Goal: Transaction & Acquisition: Obtain resource

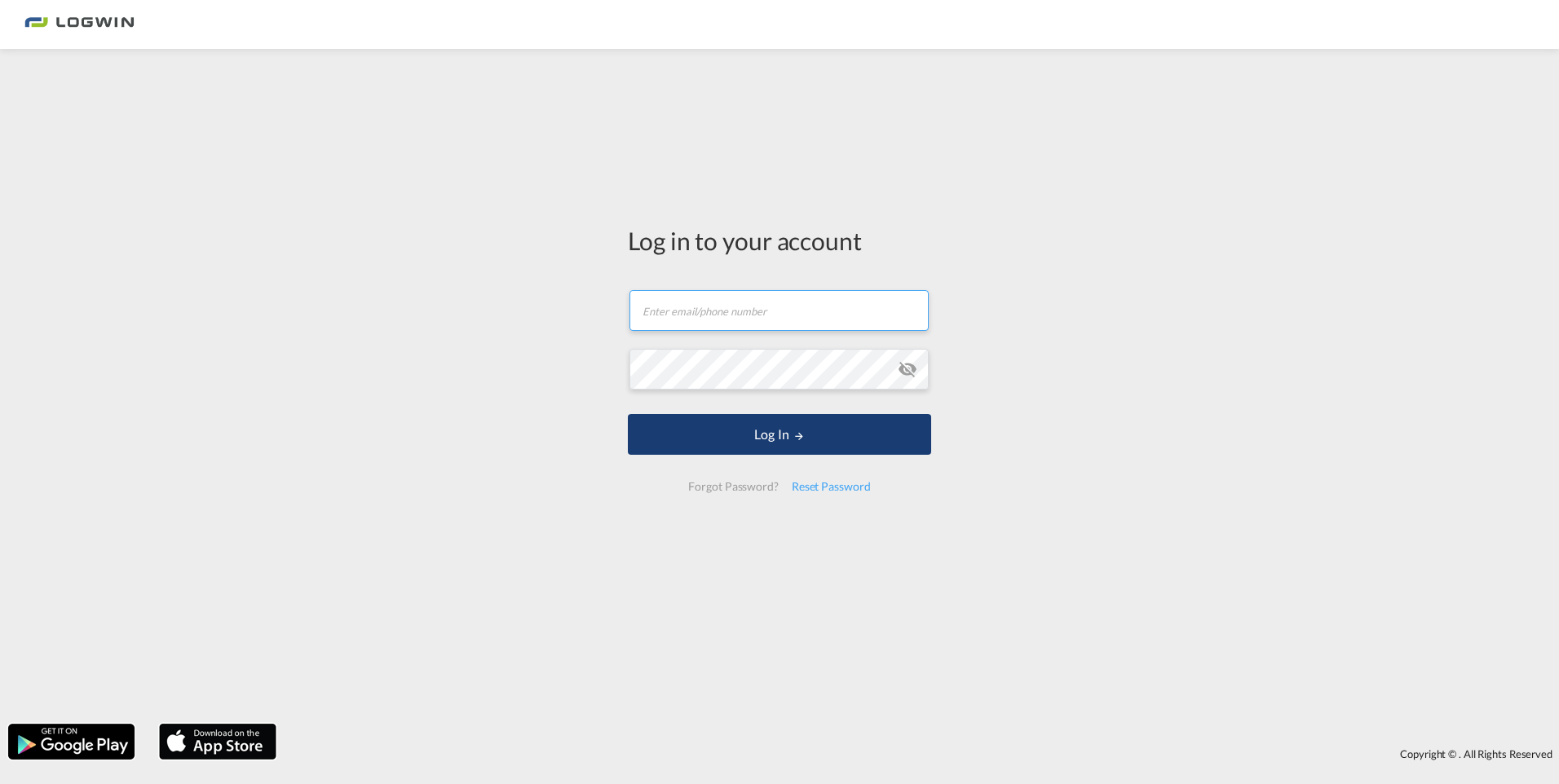
type input "[EMAIL_ADDRESS][PERSON_NAME][DOMAIN_NAME]"
click at [786, 440] on button "Log In" at bounding box center [780, 434] width 304 height 41
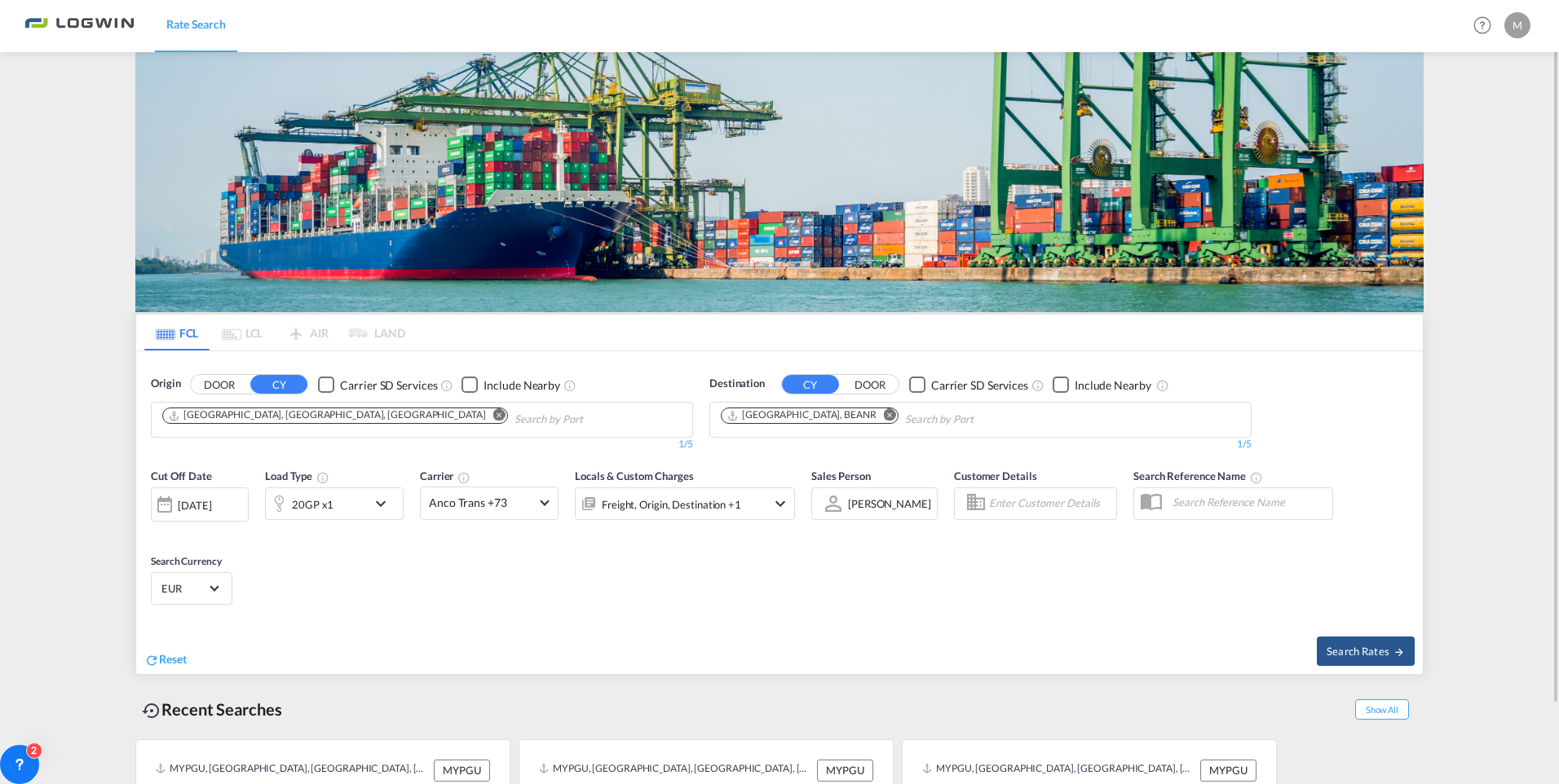
click at [493, 412] on md-icon "Remove" at bounding box center [499, 415] width 12 height 12
click at [321, 412] on md-chips-wrap "Chips container with autocompletion. Enter the text area, type text to search, …" at bounding box center [242, 418] width 164 height 30
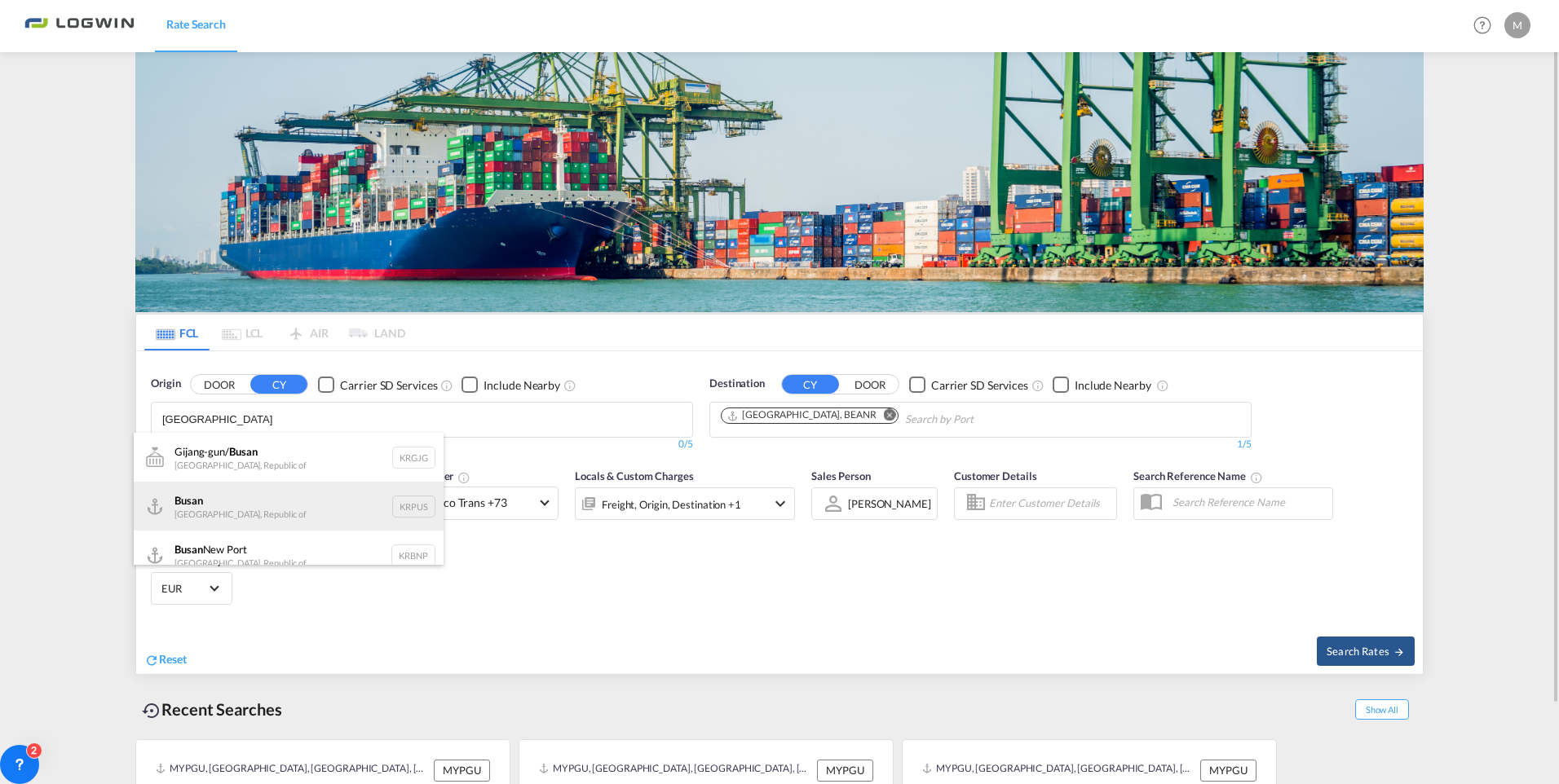
type input "busan"
click at [292, 504] on div "Busan Korea, Republic of KRPUS" at bounding box center [289, 505] width 310 height 49
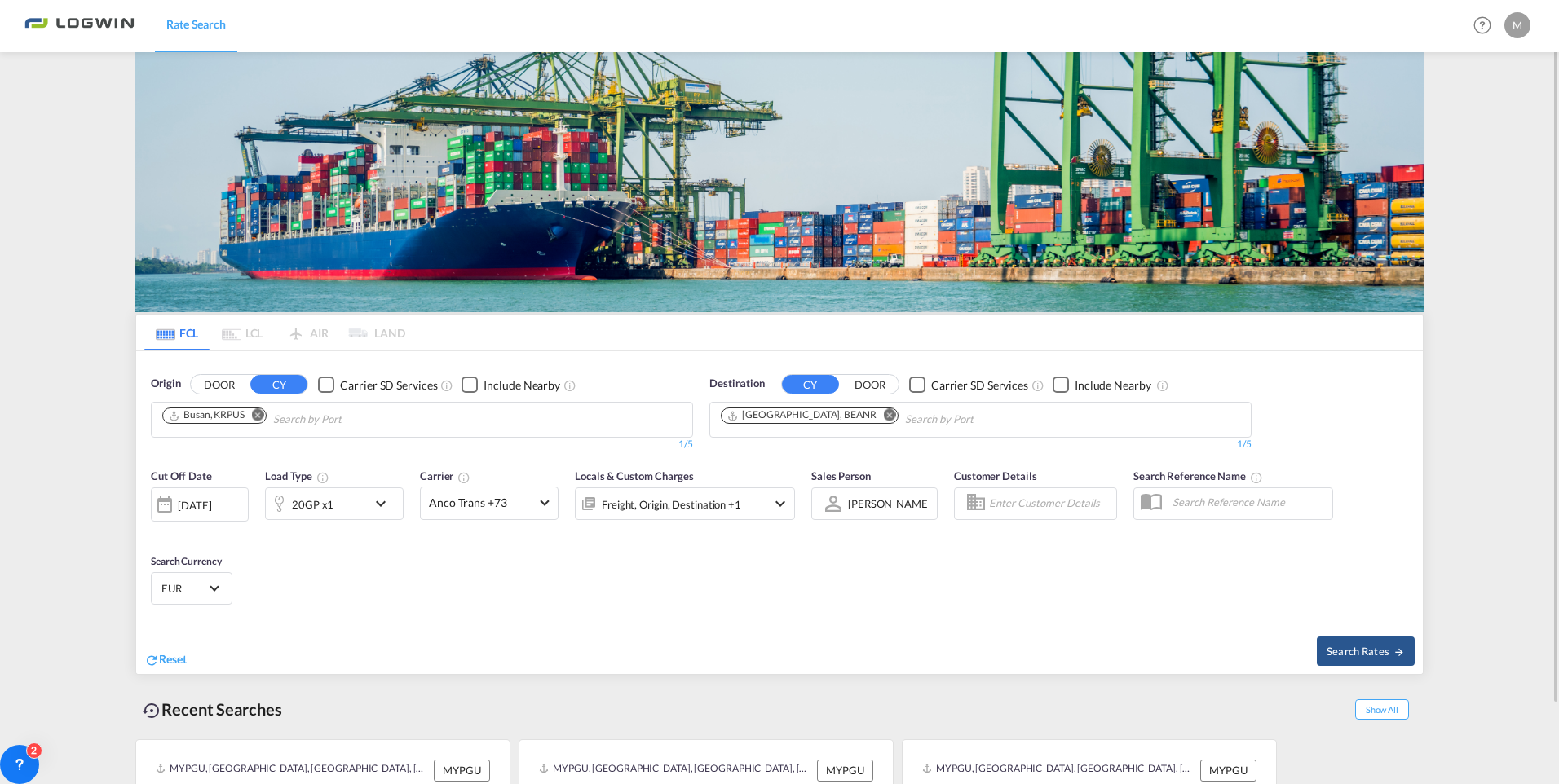
click at [256, 413] on md-icon "Remove" at bounding box center [258, 415] width 12 height 12
type input "rotterdam"
click at [243, 506] on div "Rotterdam Netherlands NLRTM" at bounding box center [289, 530] width 310 height 49
click at [884, 413] on md-icon "Remove" at bounding box center [890, 415] width 12 height 12
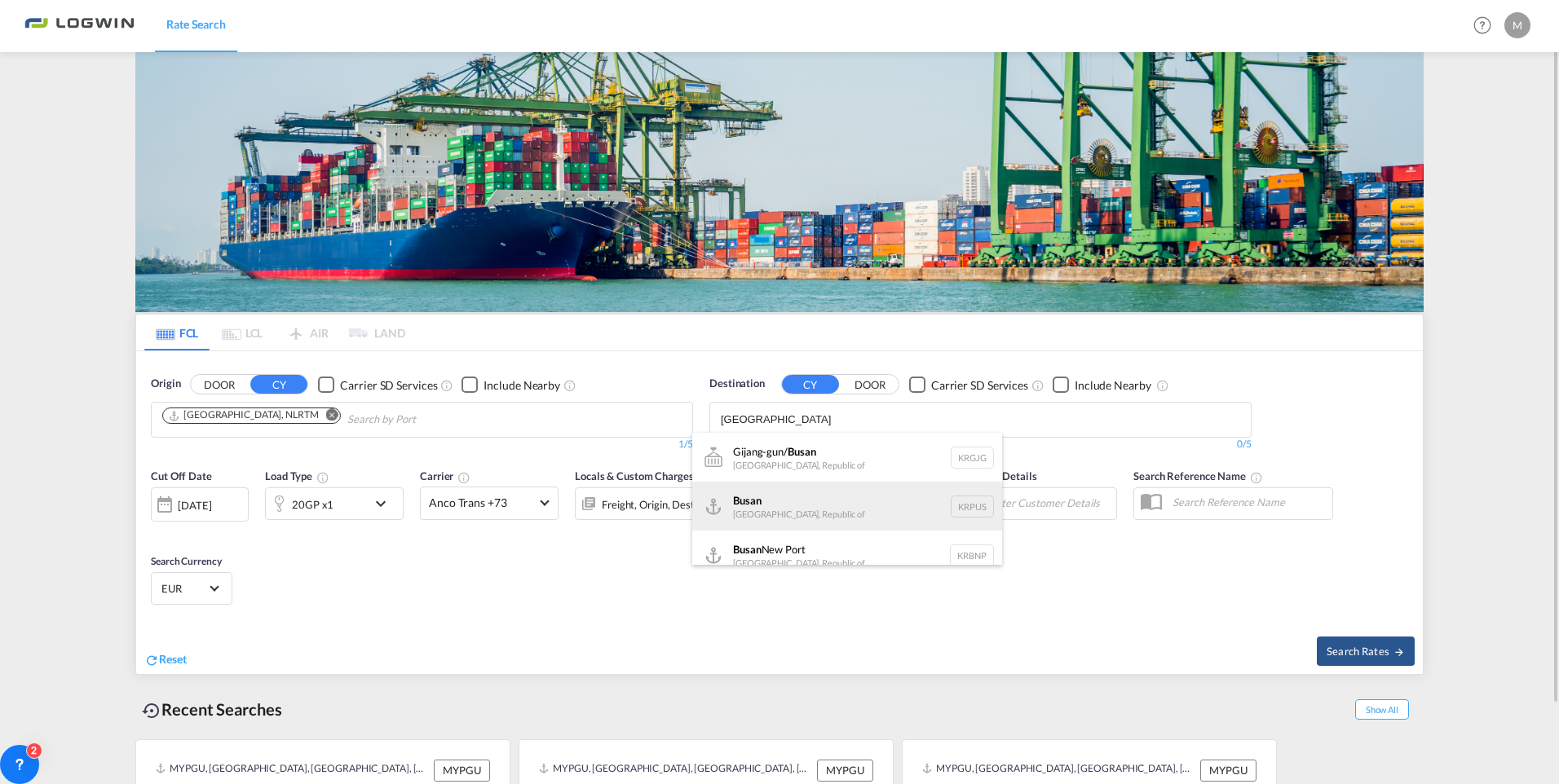
type input "busan"
click at [800, 506] on div "Busan Korea, Republic of KRPUS" at bounding box center [847, 505] width 310 height 49
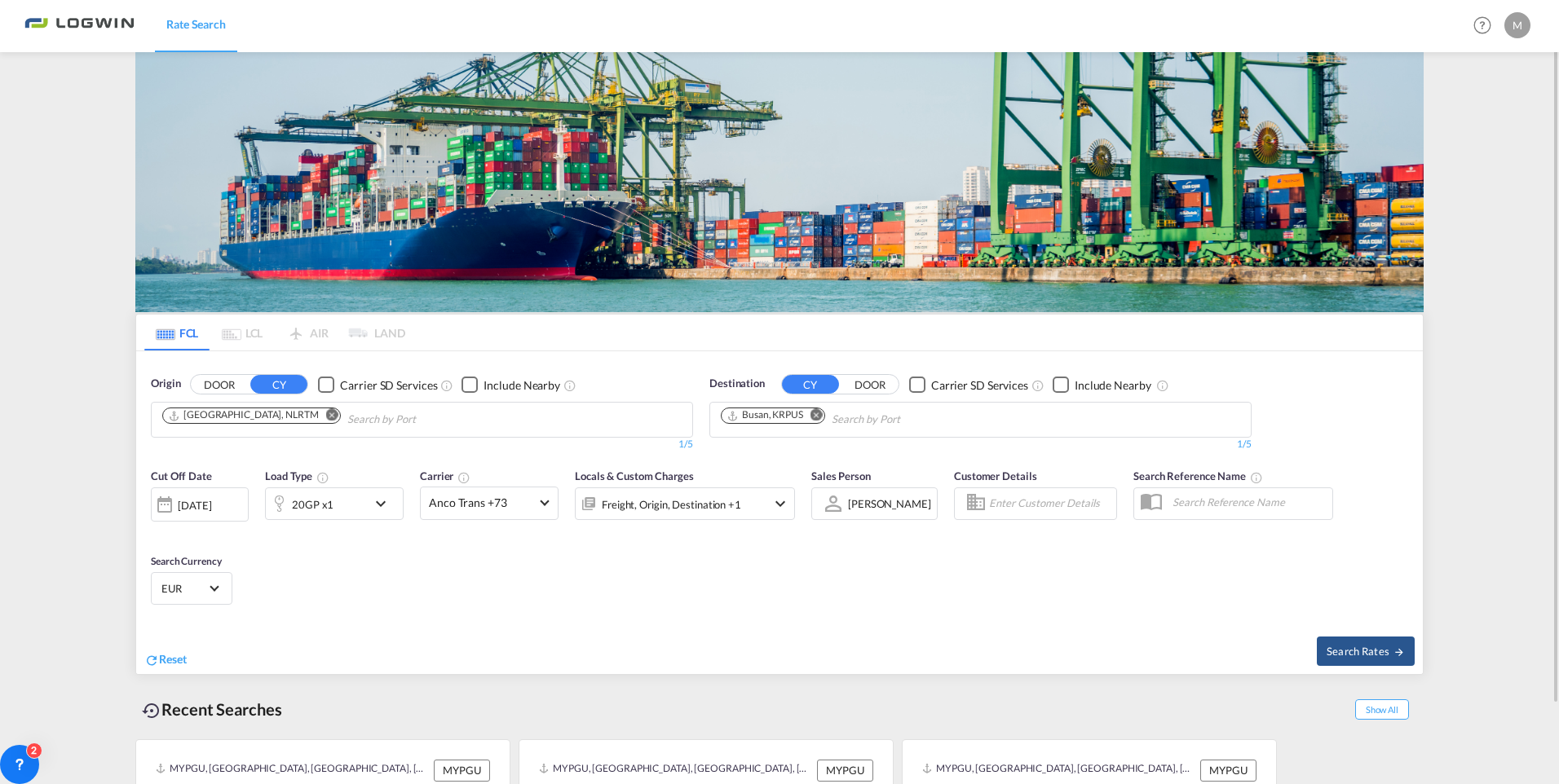
click at [364, 509] on div "20GP x1" at bounding box center [316, 503] width 101 height 32
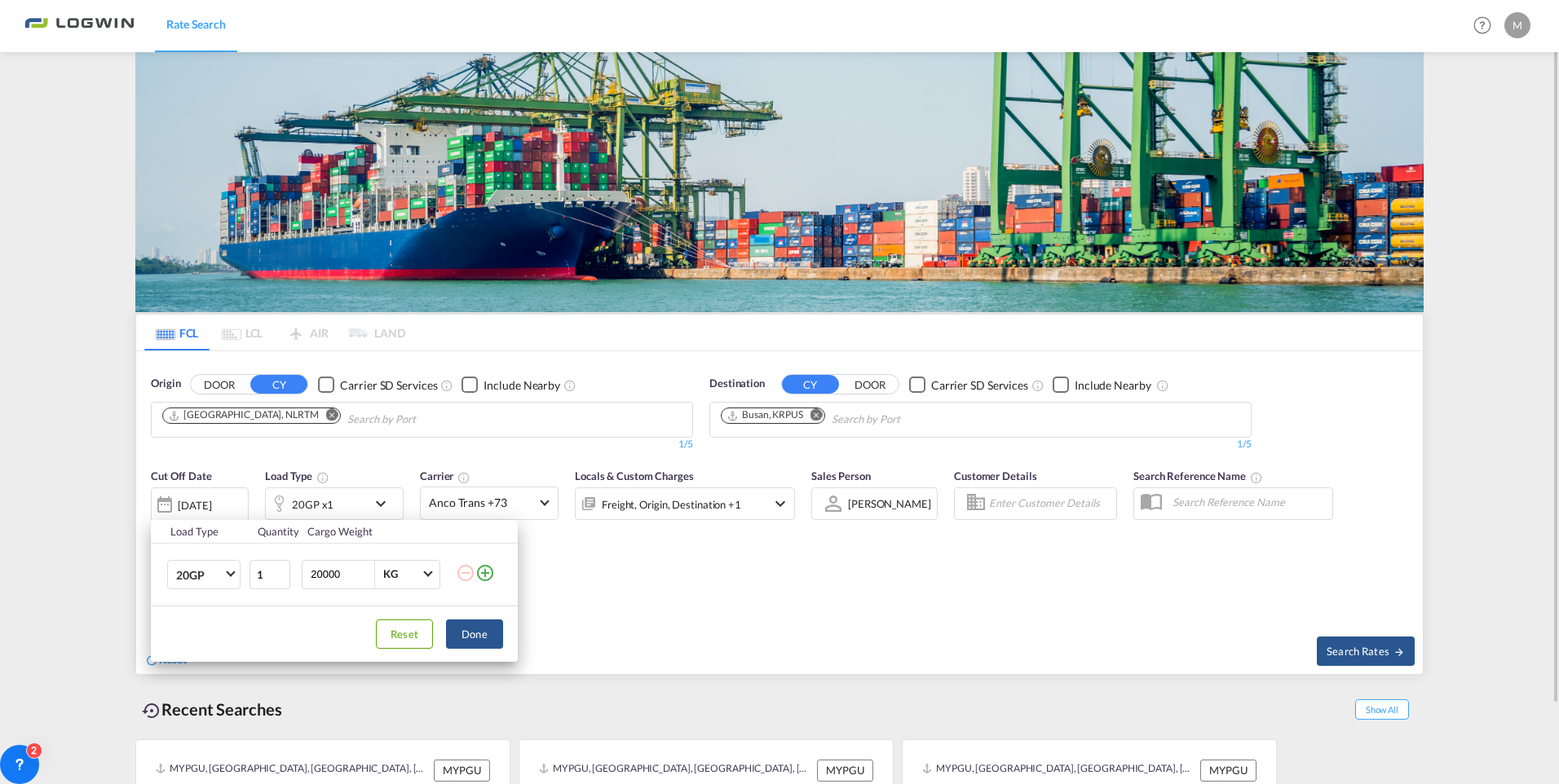
click at [364, 509] on div "Load Type Quantity Cargo Weight 20GP 20GP 40GP 40HC 45HC 20RE 40RE 40HR 20OT 40…" at bounding box center [780, 392] width 1559 height 784
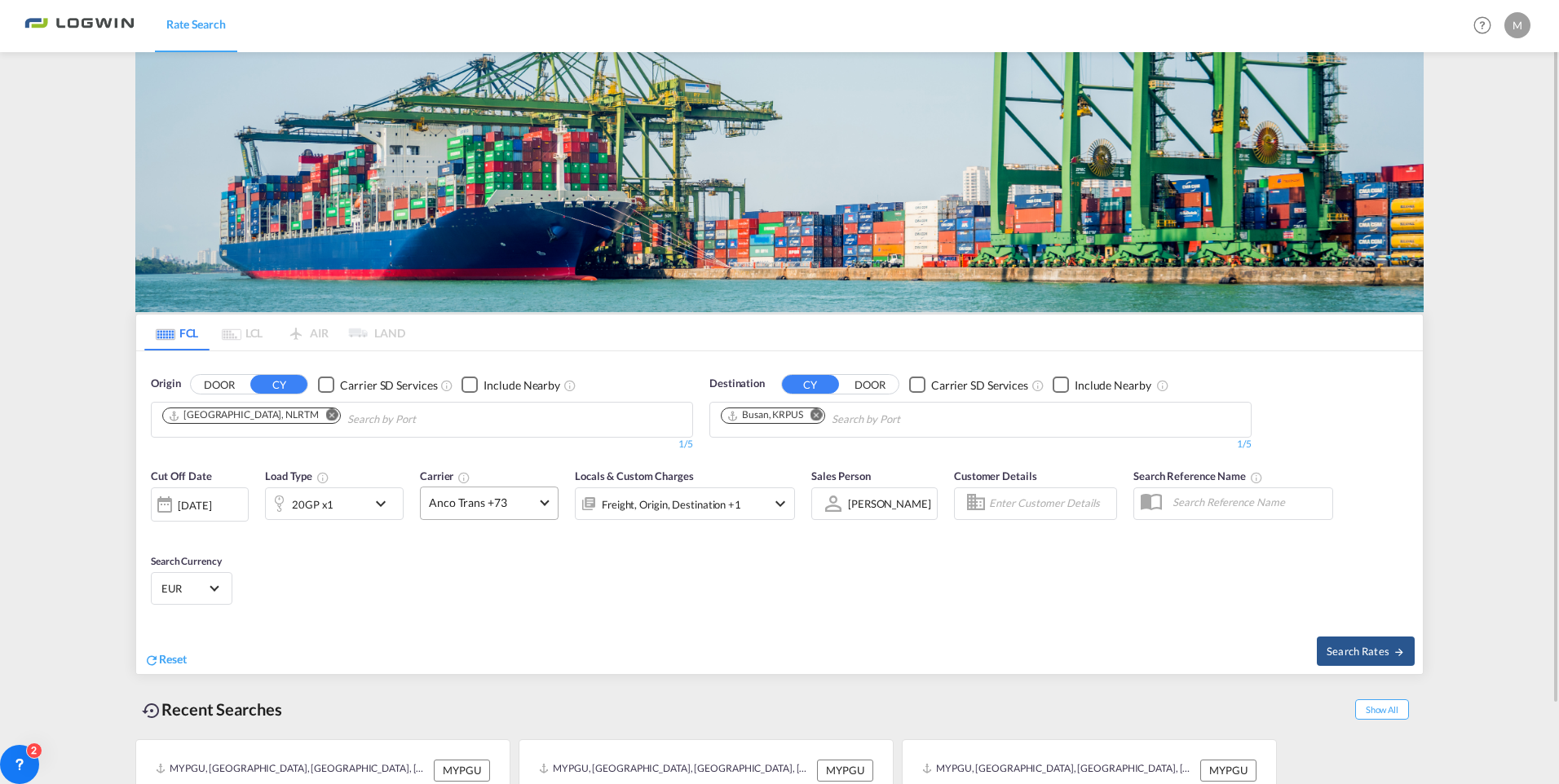
click at [543, 502] on span at bounding box center [543, 501] width 9 height 9
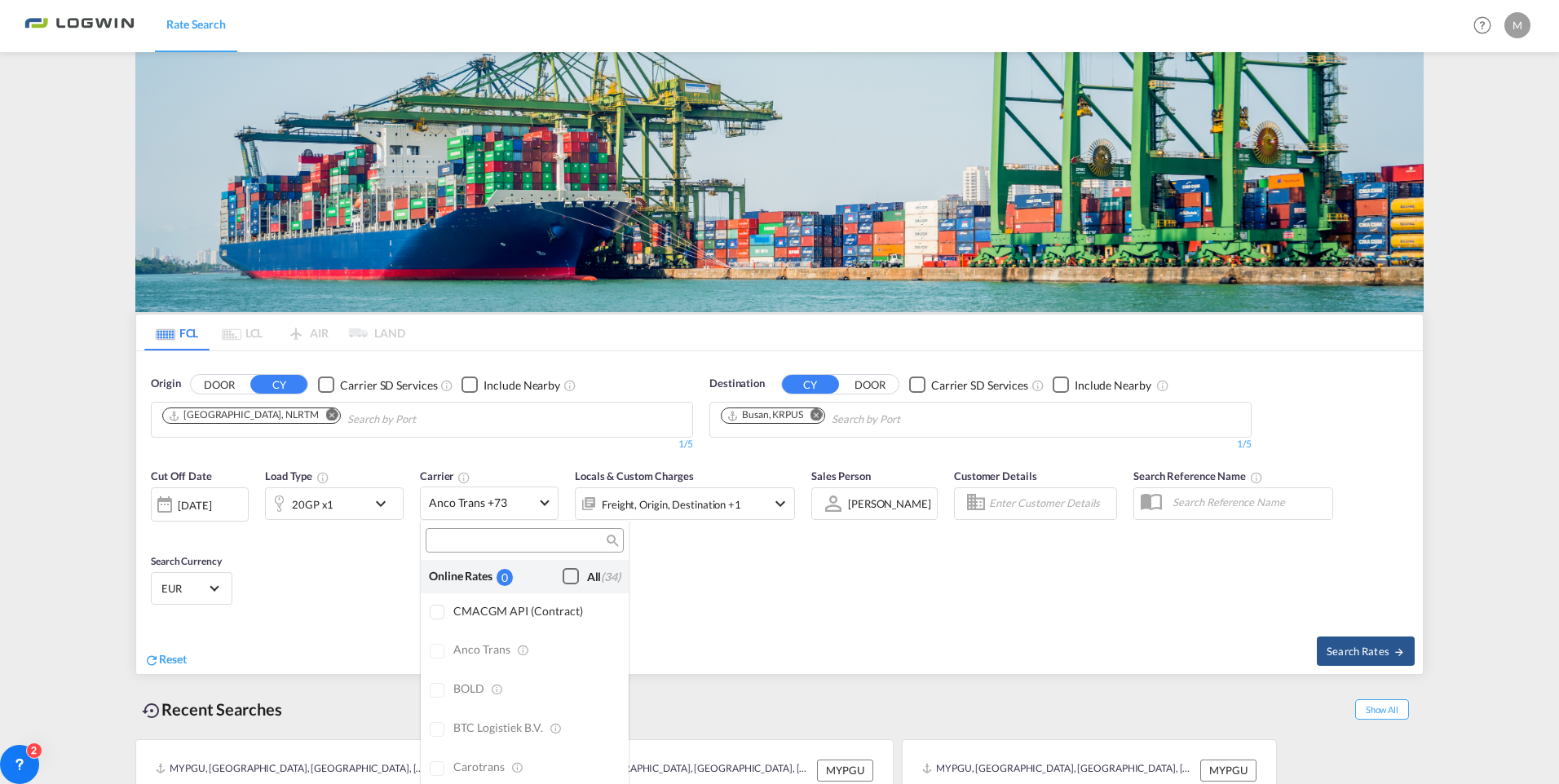
click at [562, 576] on div "Checkbox No Ink" at bounding box center [570, 576] width 16 height 16
click at [562, 582] on div "Checkbox No Ink" at bounding box center [570, 576] width 16 height 16
click at [562, 716] on div "Checkbox No Ink" at bounding box center [570, 717] width 16 height 16
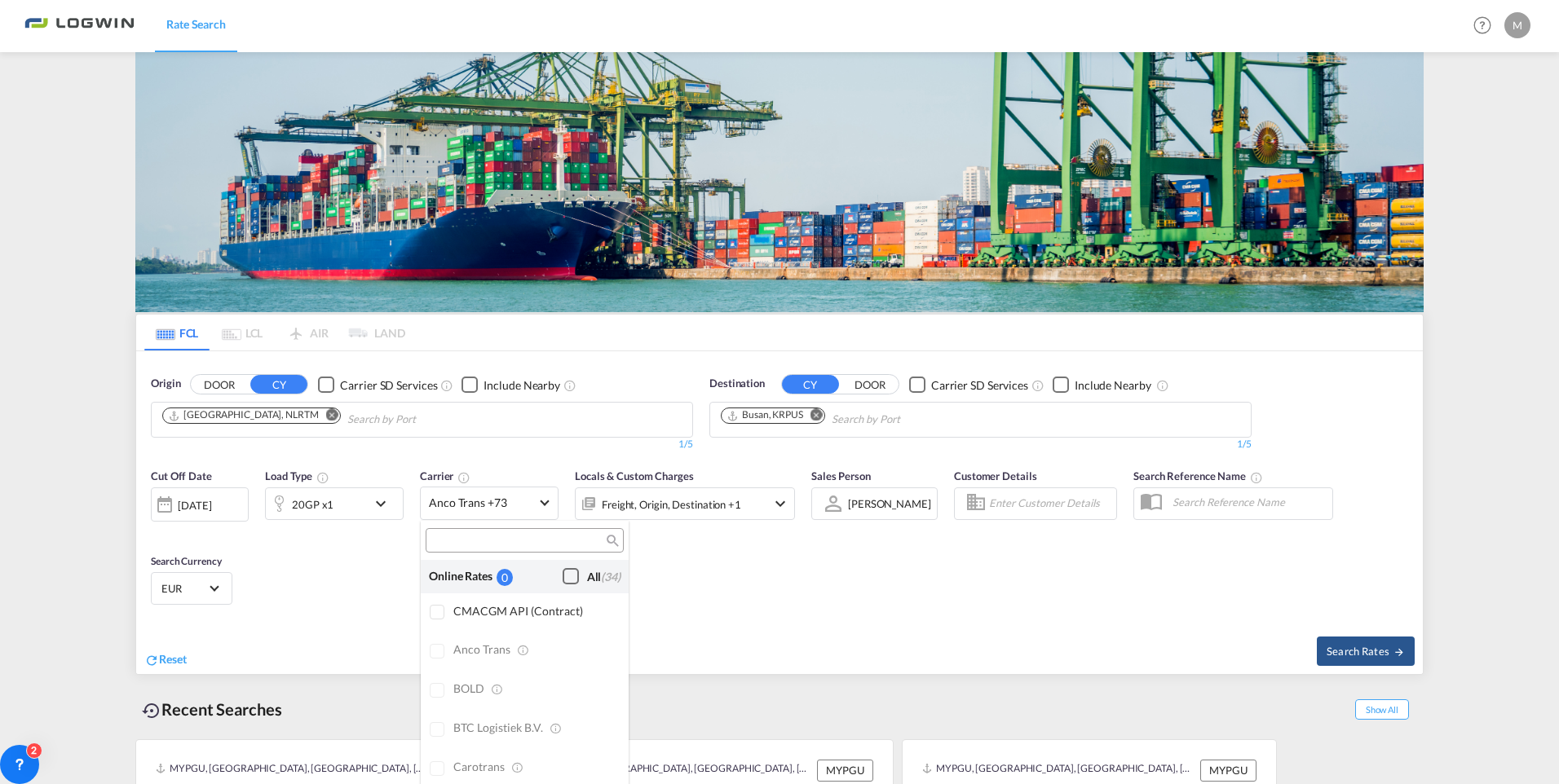
click at [562, 583] on div "Checkbox No Ink" at bounding box center [570, 576] width 16 height 16
click at [933, 598] on md-backdrop at bounding box center [780, 392] width 1559 height 784
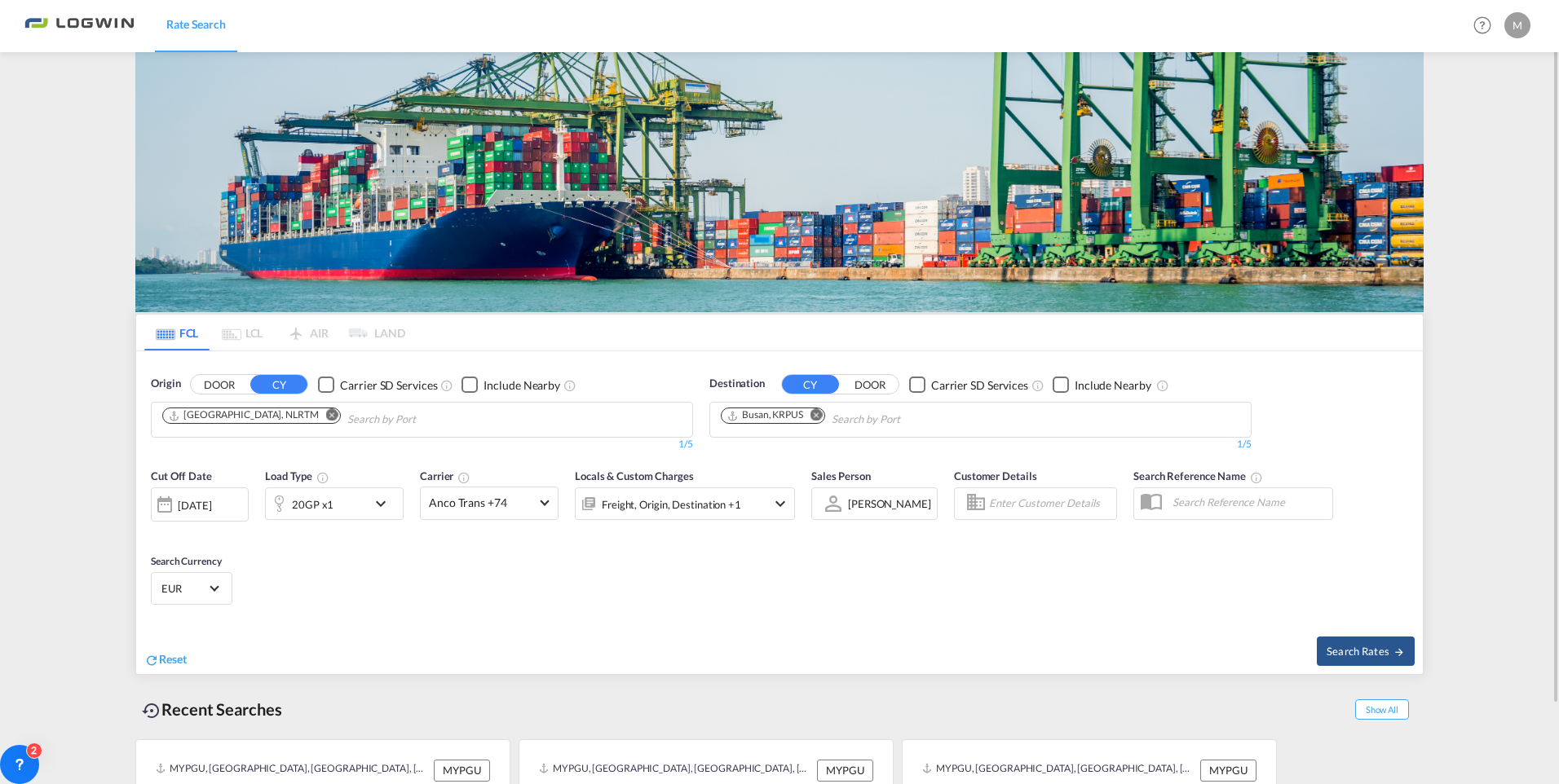
click at [352, 510] on div "20GP x1" at bounding box center [316, 503] width 101 height 32
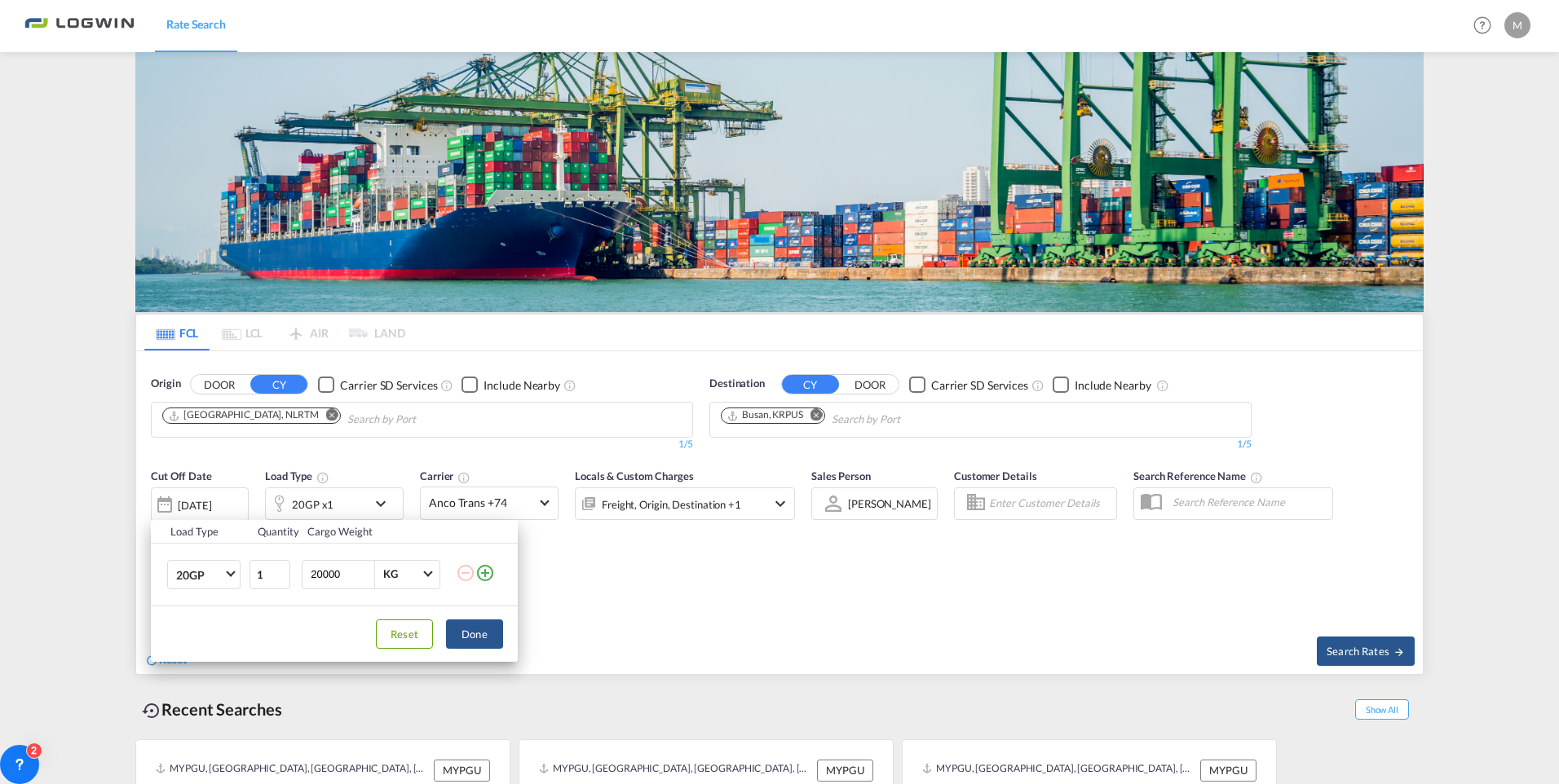
click at [482, 572] on md-icon "icon-plus-circle-outline" at bounding box center [485, 573] width 20 height 20
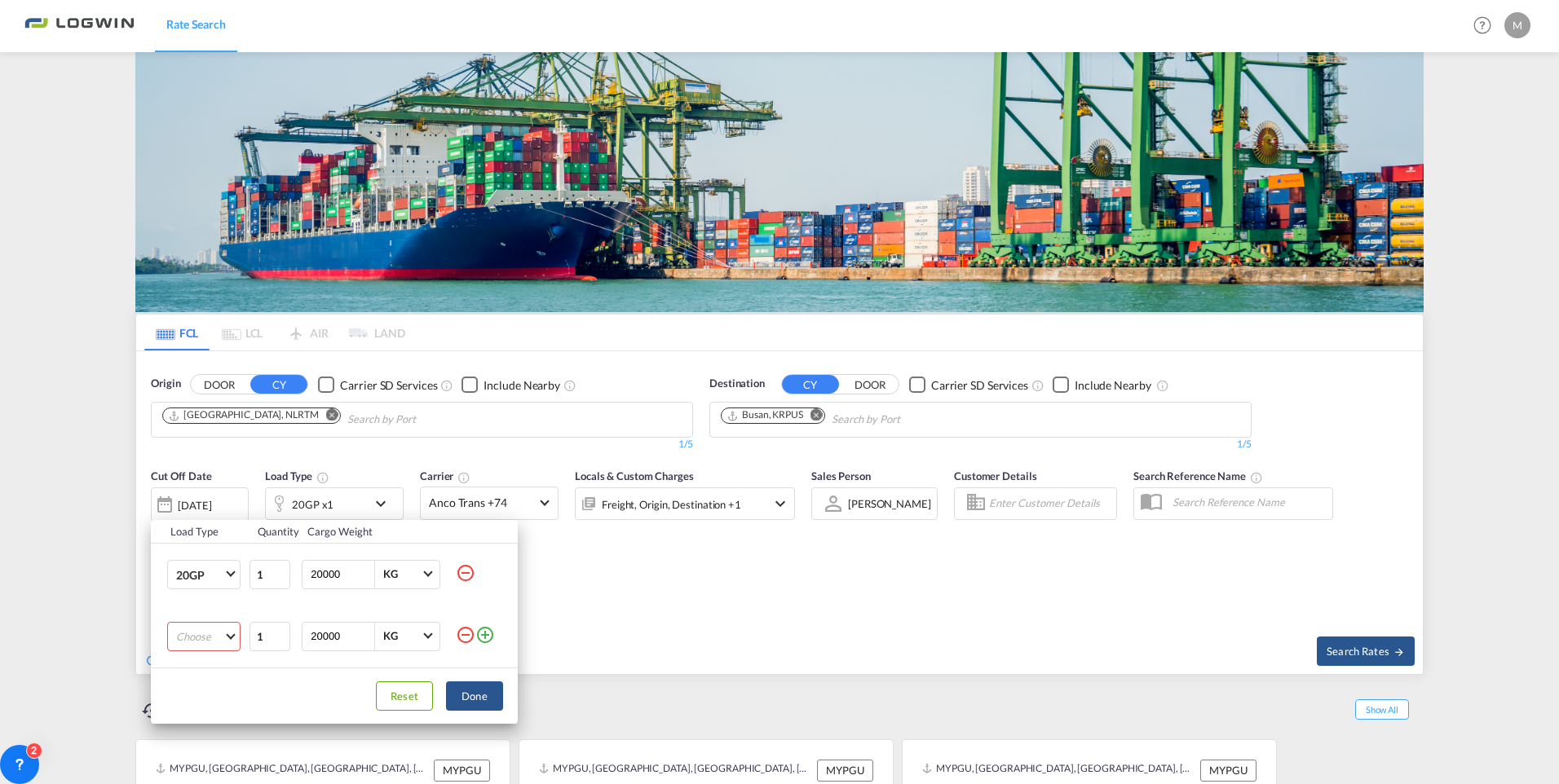
click at [205, 639] on md-select "Choose 20GP 40GP 40HC 45HC 20RE 40RE 40HR 20OT 40OT 20FR 40FR 40NR 20NR 45S 20T…" at bounding box center [204, 637] width 73 height 29
click at [209, 635] on md-option "40GP" at bounding box center [218, 626] width 111 height 39
click at [466, 570] on md-icon "icon-minus-circle-outline" at bounding box center [465, 573] width 20 height 20
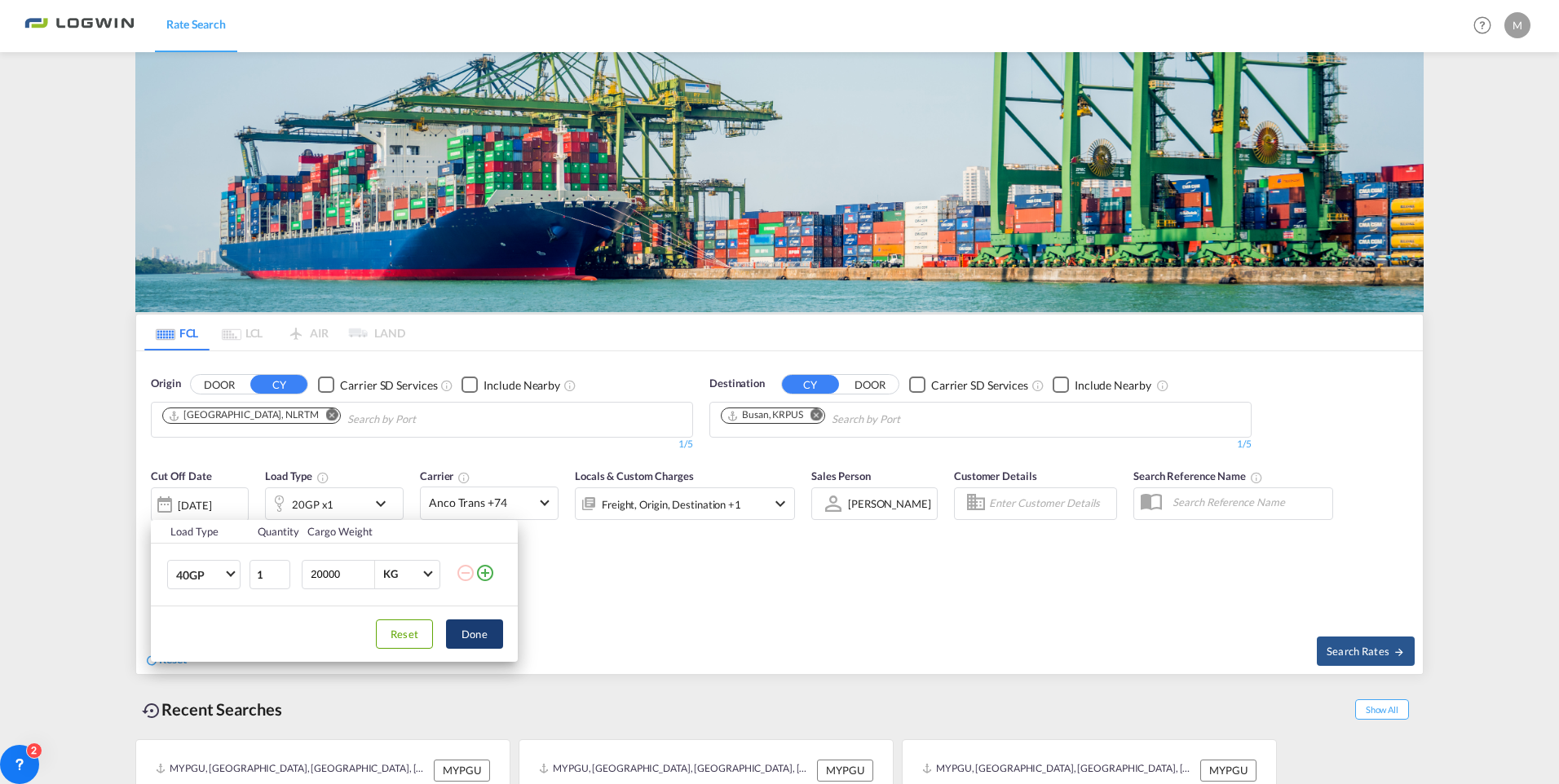
click at [475, 629] on button "Done" at bounding box center [475, 634] width 57 height 29
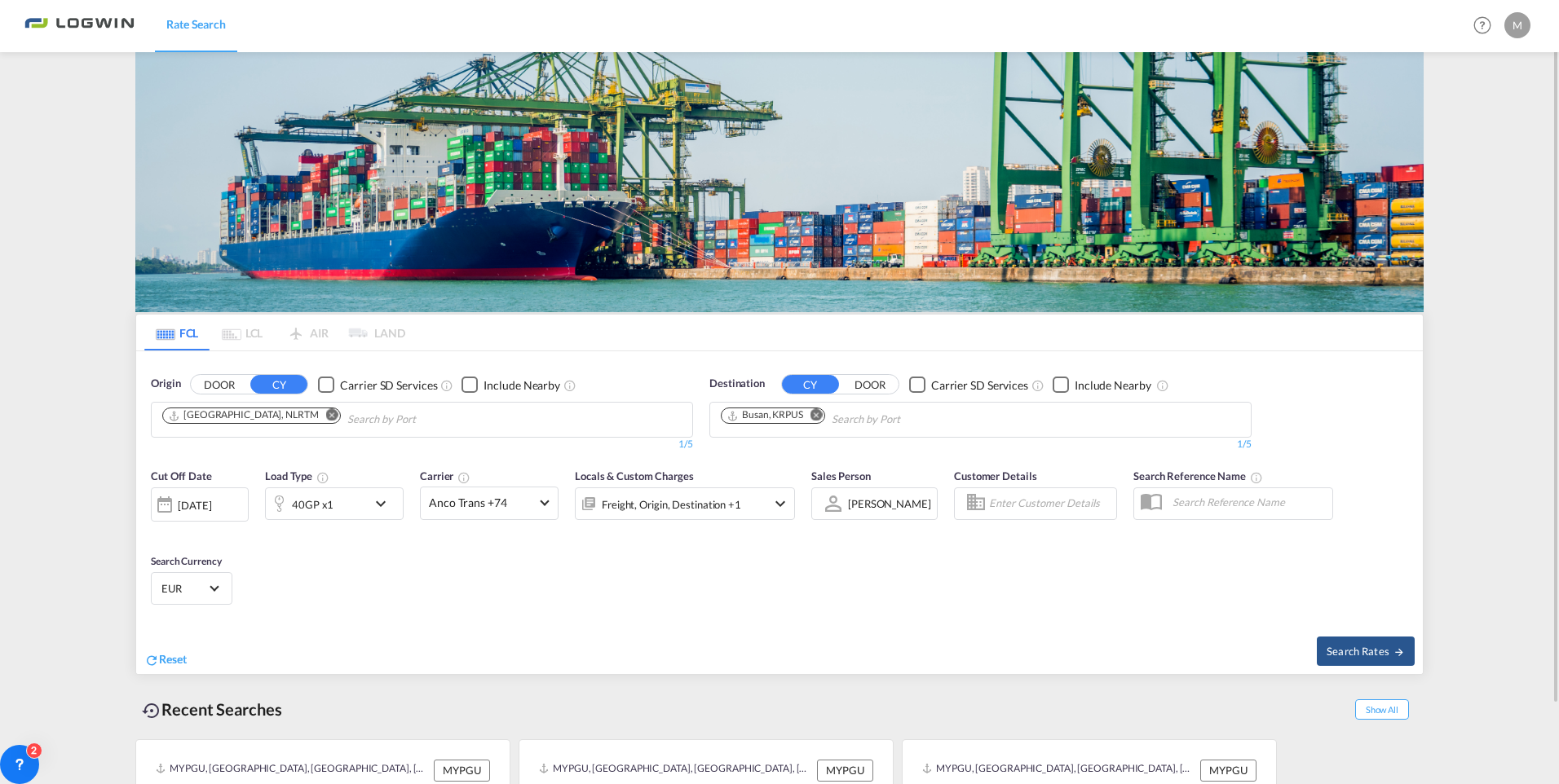
click at [1344, 634] on div "Search Rates" at bounding box center [1103, 651] width 640 height 47
click at [381, 421] on body "Rate Search Rate Search Help Resources Product Release M My Profile Logout FCL …" at bounding box center [780, 392] width 1559 height 784
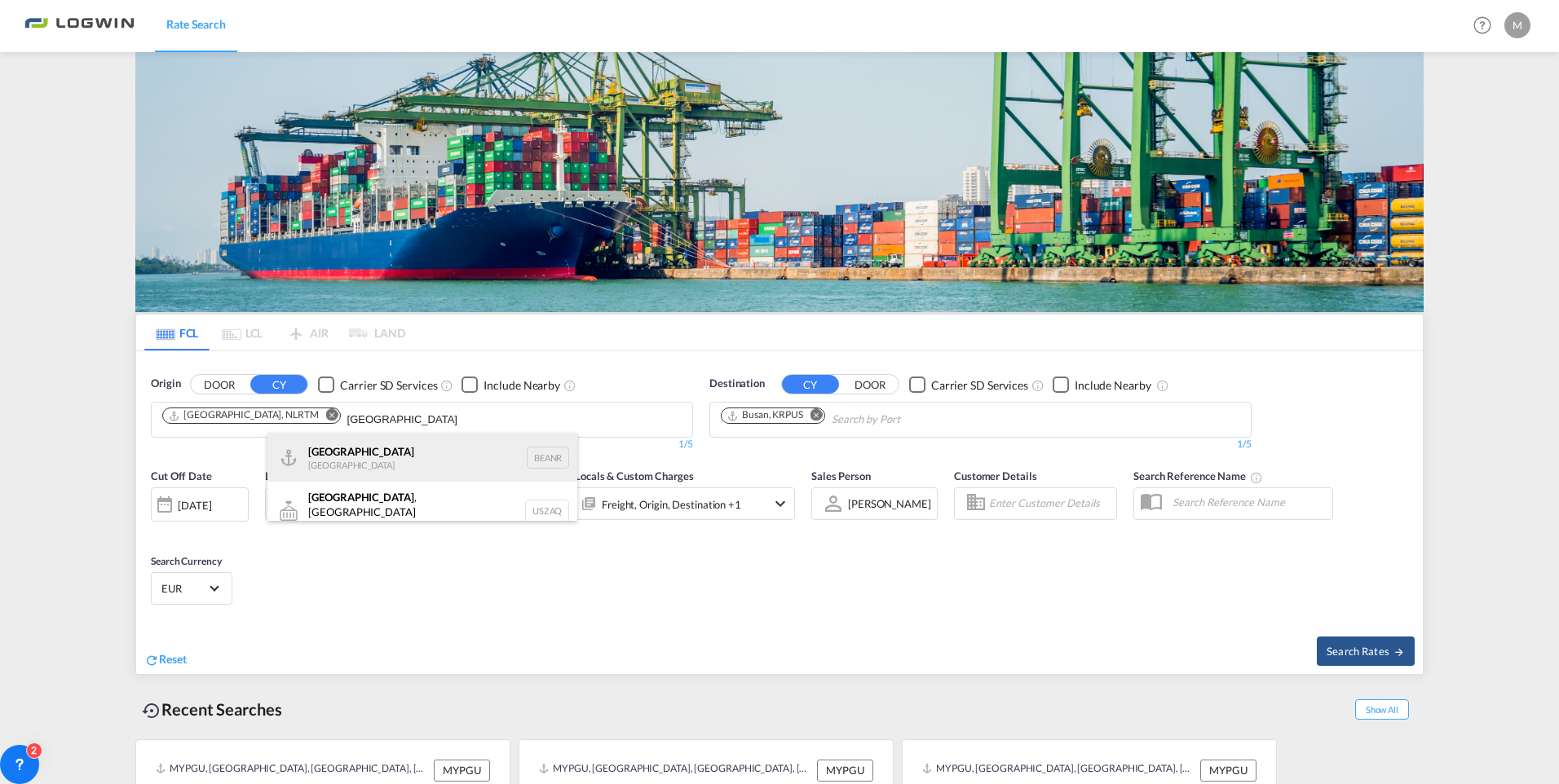
type input "antwerp"
click at [368, 472] on div "Antwerp Belgium BEANR" at bounding box center [423, 457] width 310 height 49
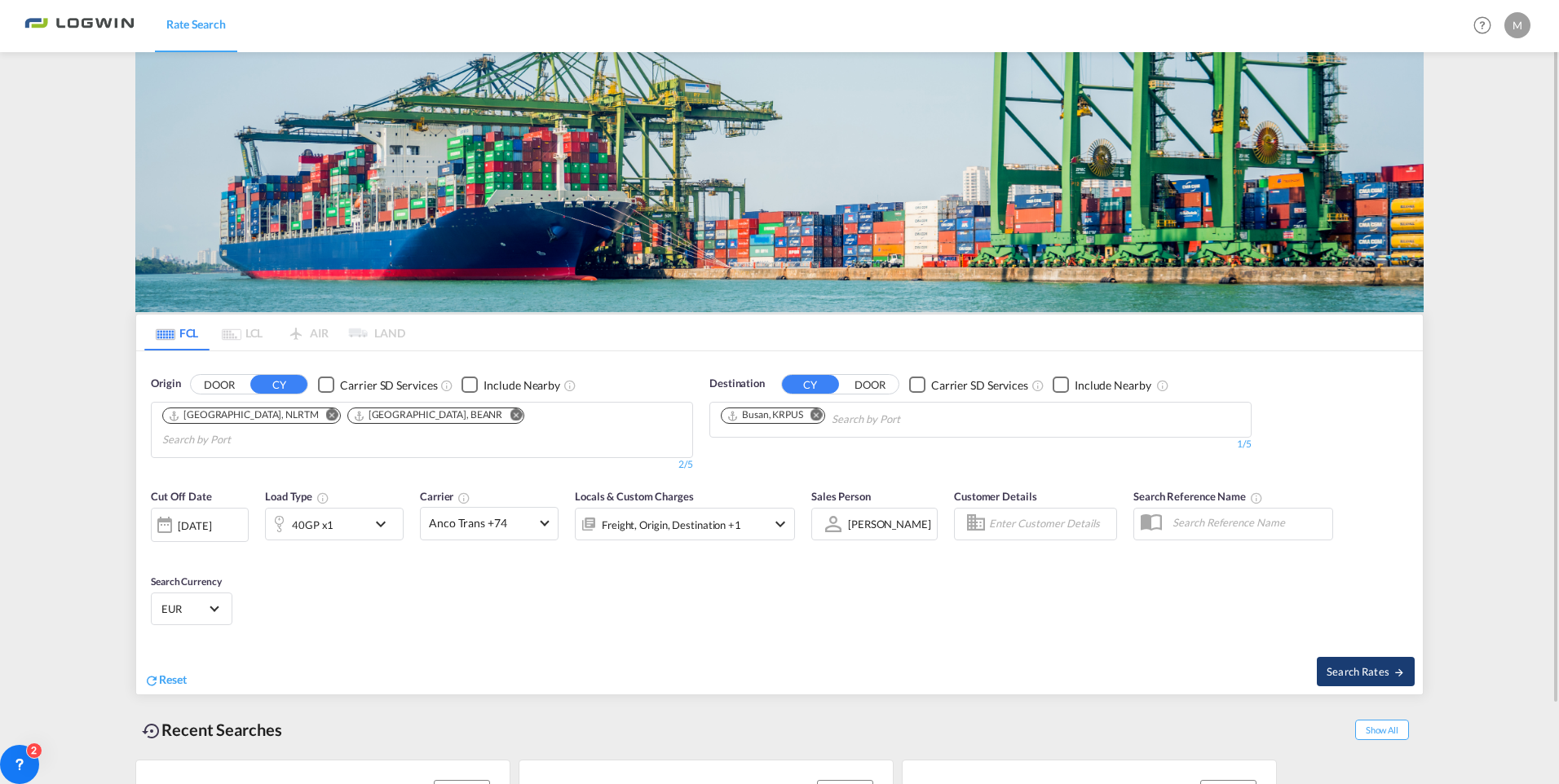
click at [1369, 657] on button "Search Rates" at bounding box center [1366, 672] width 98 height 29
type input "NLRTM,BEANR to KRPUS / 18 Aug 2025"
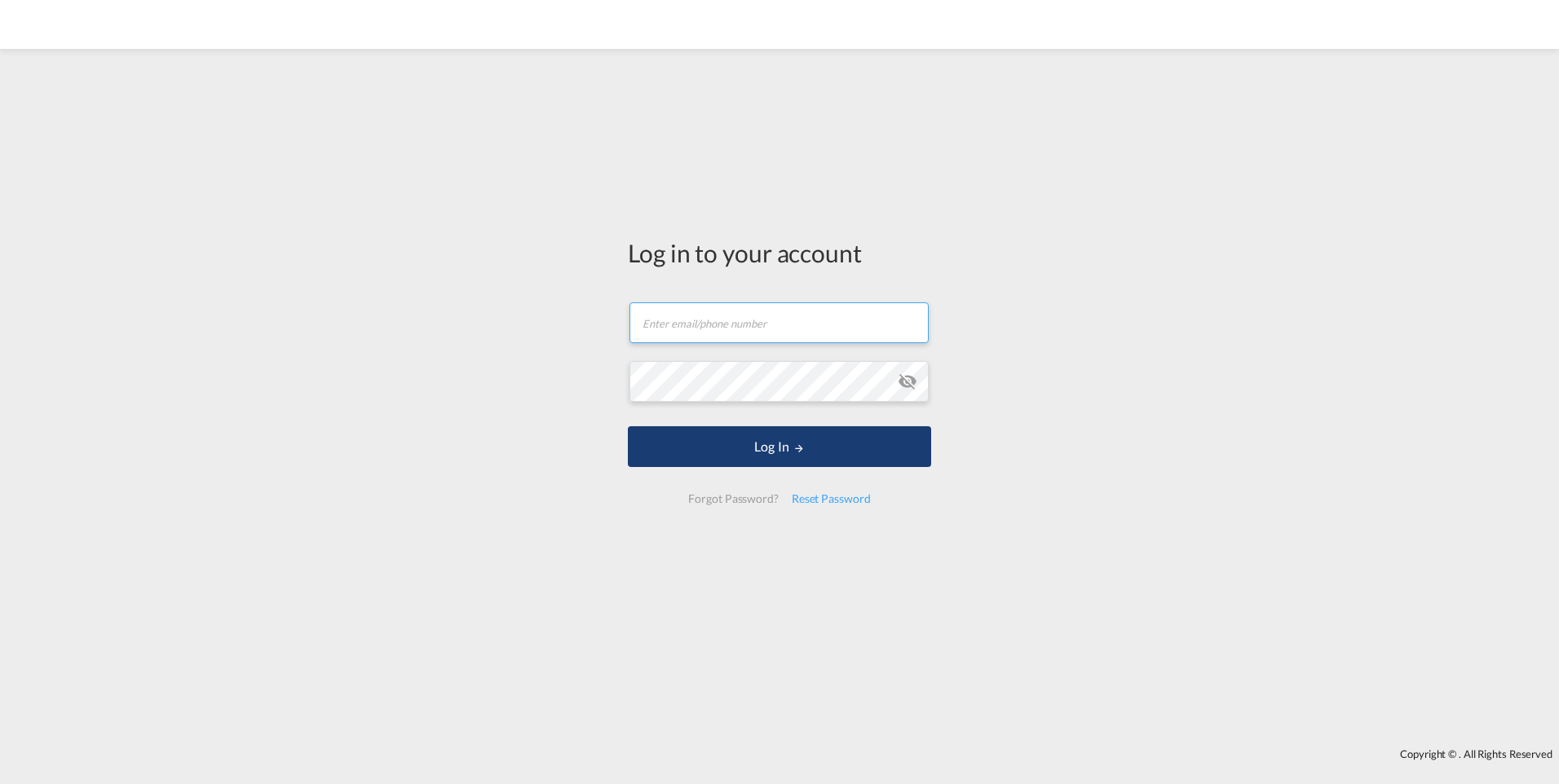
type input "[EMAIL_ADDRESS][PERSON_NAME][DOMAIN_NAME]"
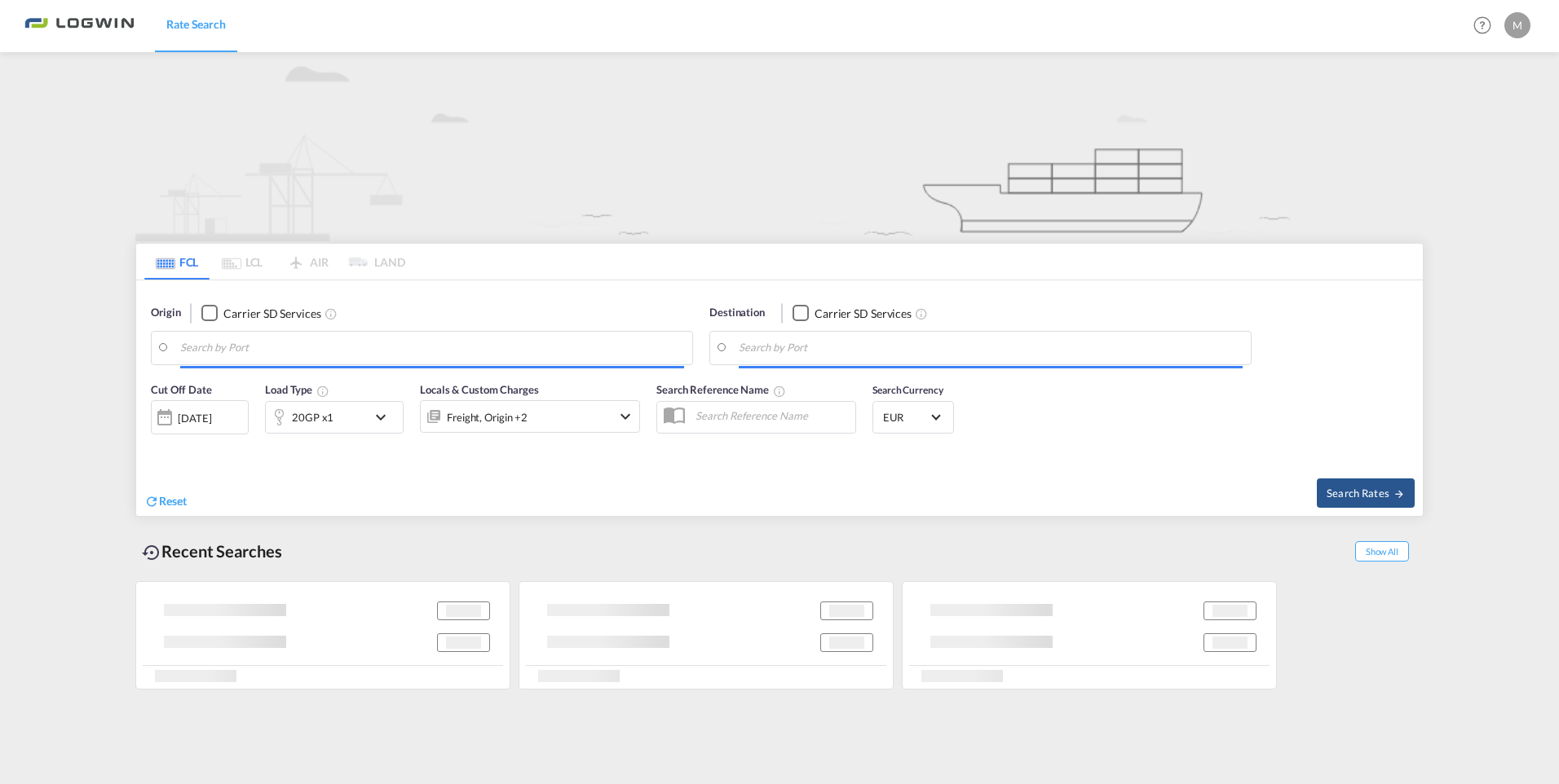
type input "[GEOGRAPHIC_DATA], NLRTM"
type input "Busan, KRPUS"
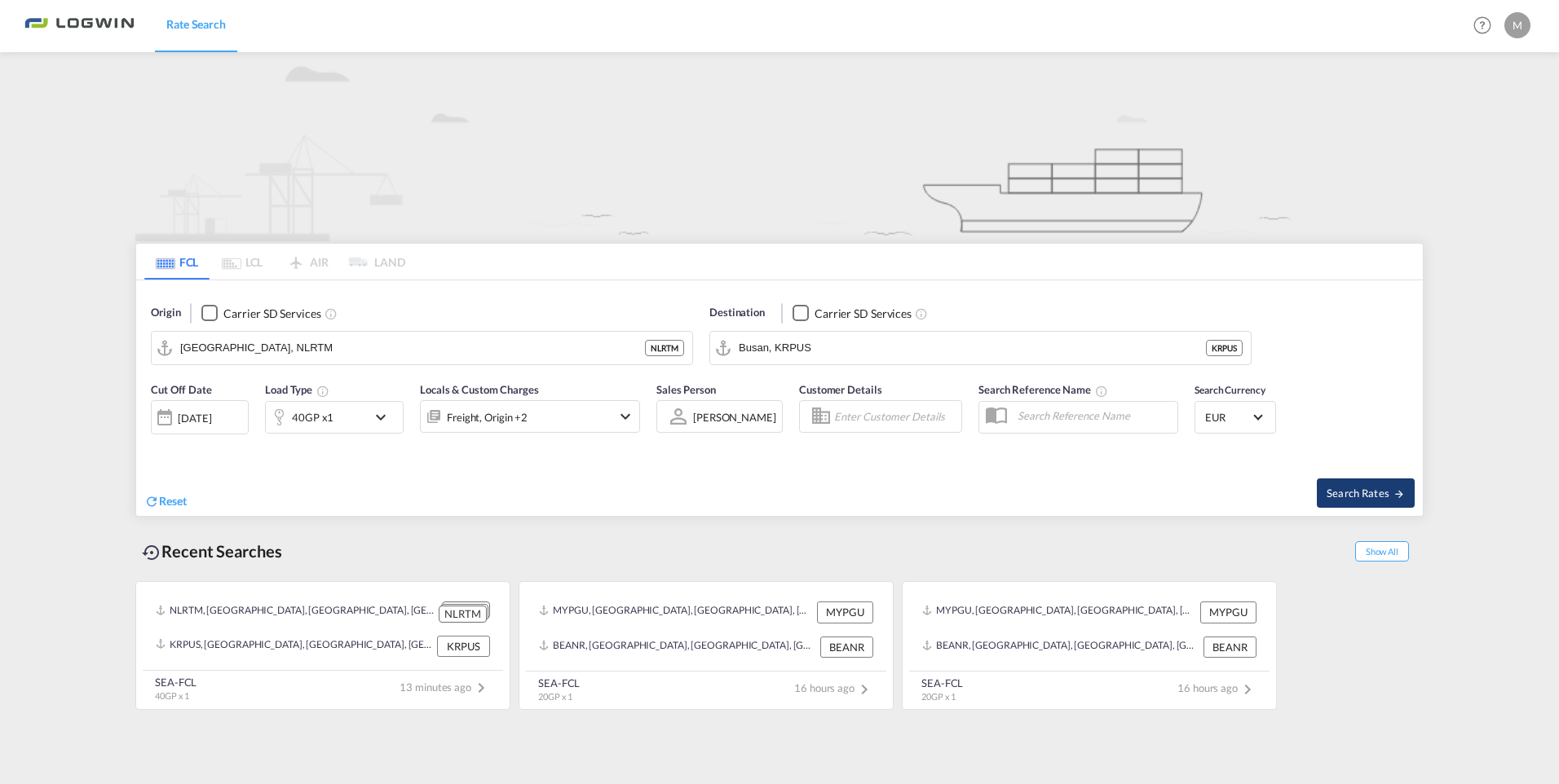
click at [1395, 493] on md-icon "icon-arrow-right" at bounding box center [1399, 494] width 11 height 11
type input "NLRTM to KRPUS / 18 Aug 2025"
click at [1403, 492] on md-icon "icon-arrow-right" at bounding box center [1399, 494] width 11 height 11
type input "NLRTM to KRPUS / [DATE]"
